Goal: Browse casually

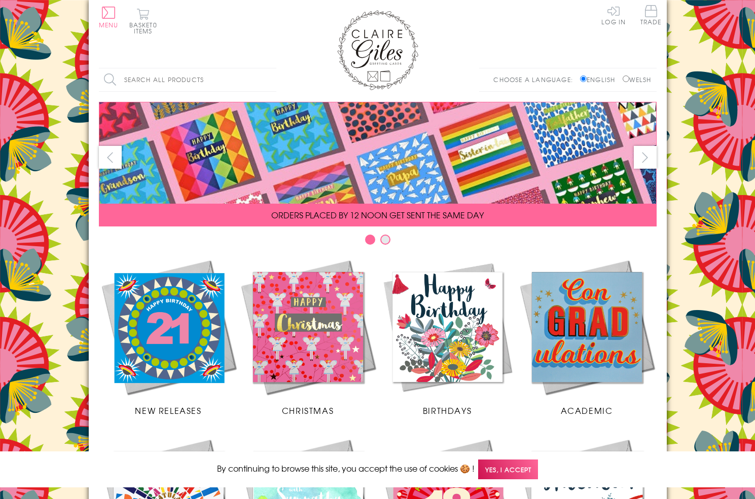
scroll to position [376, 0]
